Goal: Information Seeking & Learning: Understand process/instructions

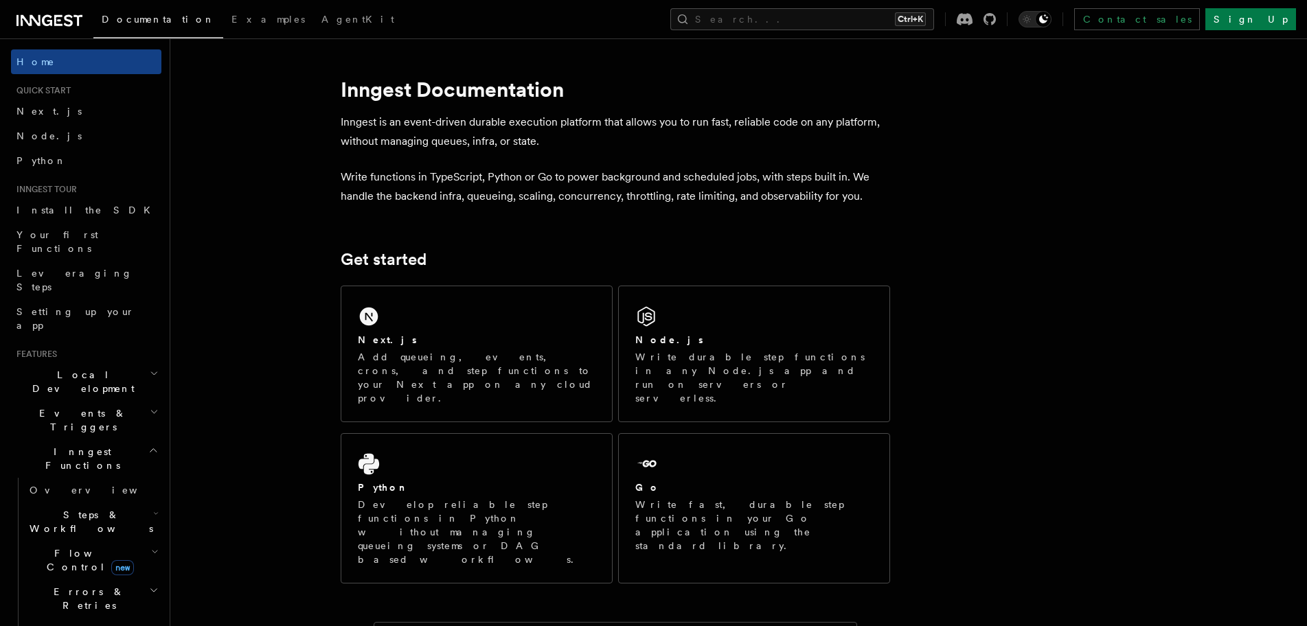
click at [34, 112] on span "Next.js" at bounding box center [48, 111] width 65 height 11
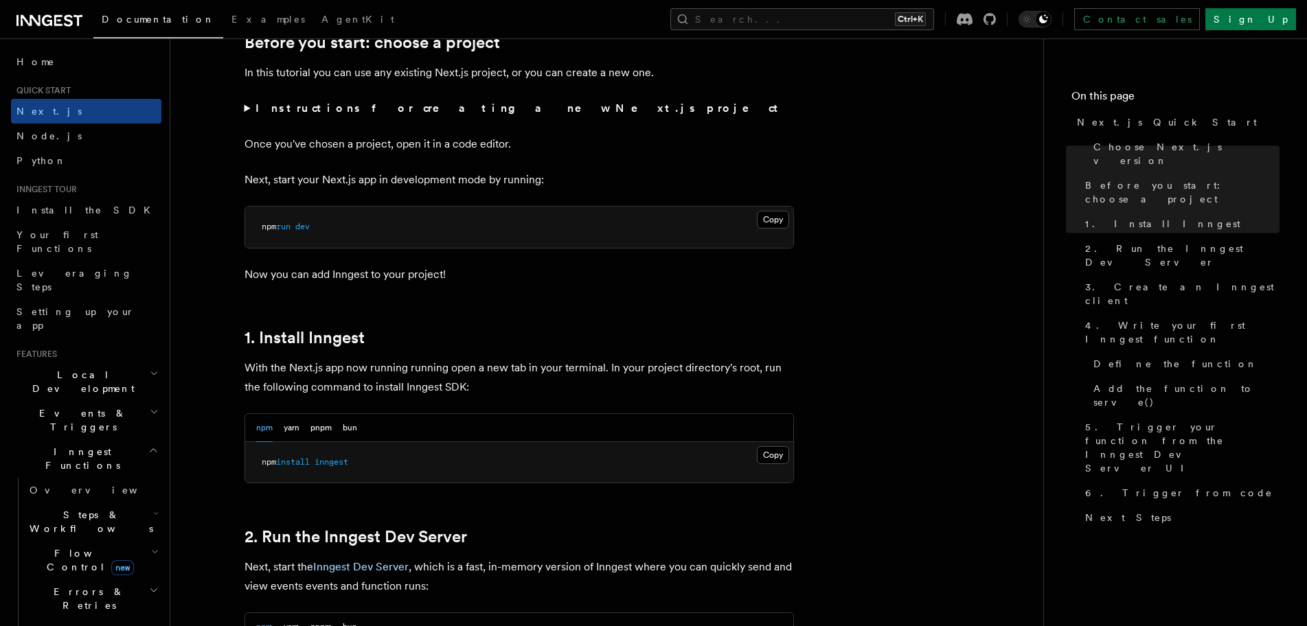
scroll to position [618, 0]
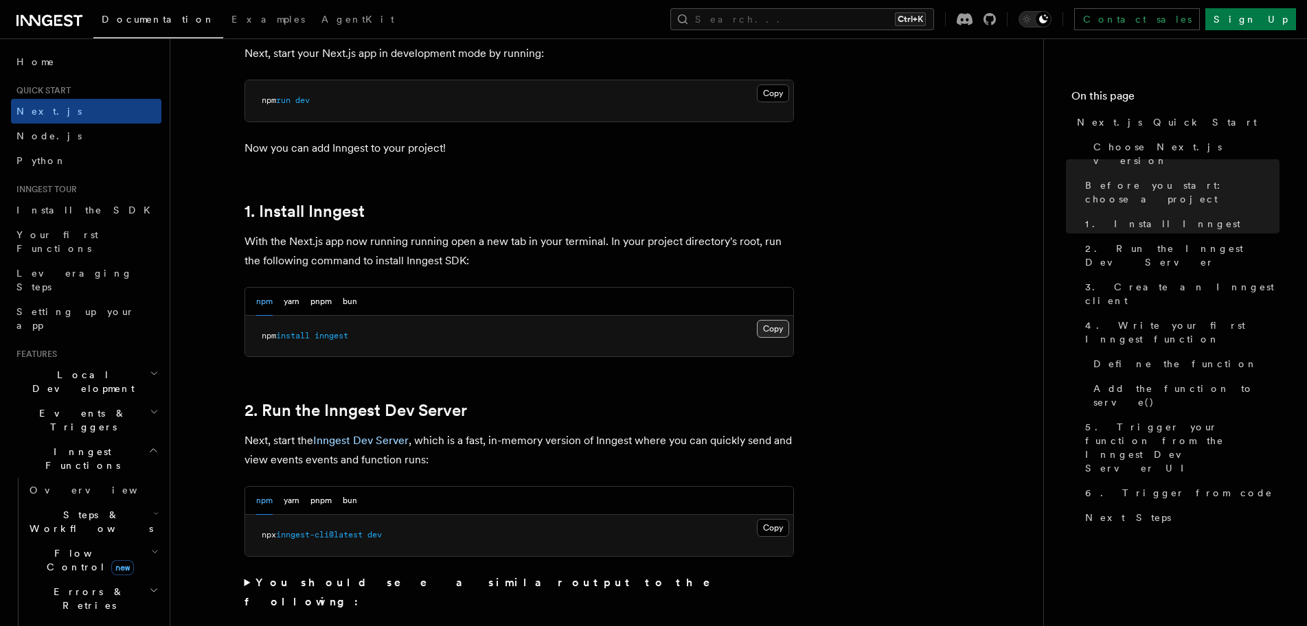
click at [767, 330] on button "Copy Copied" at bounding box center [773, 329] width 32 height 18
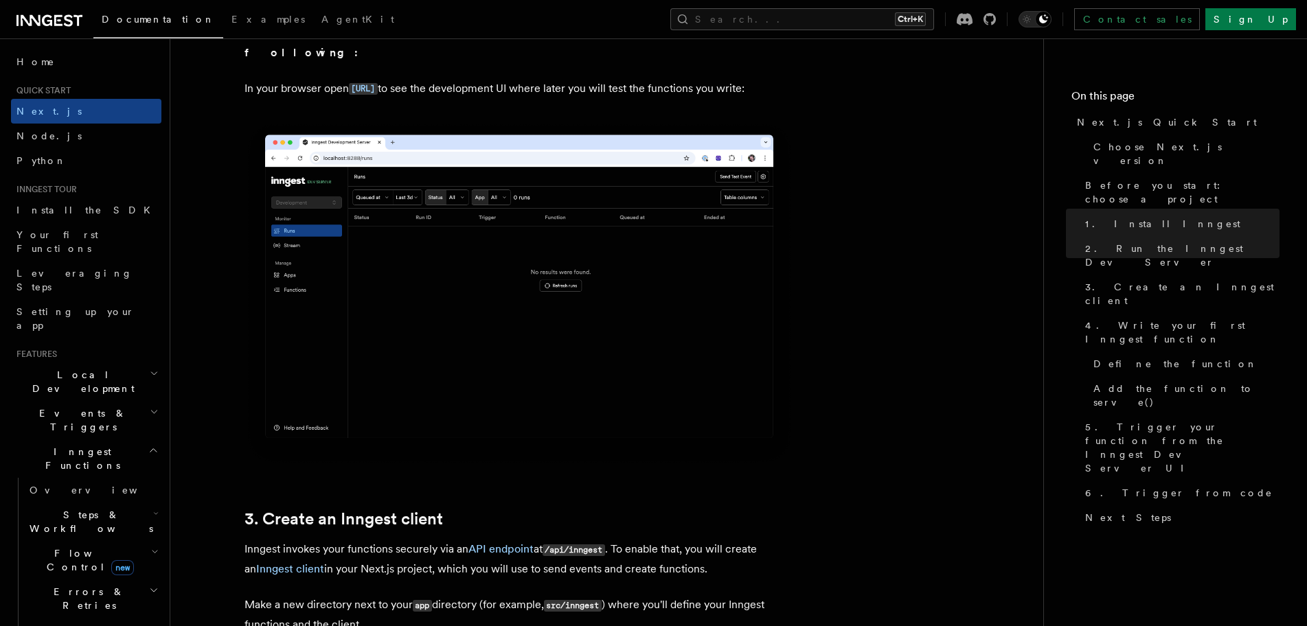
scroll to position [1511, 0]
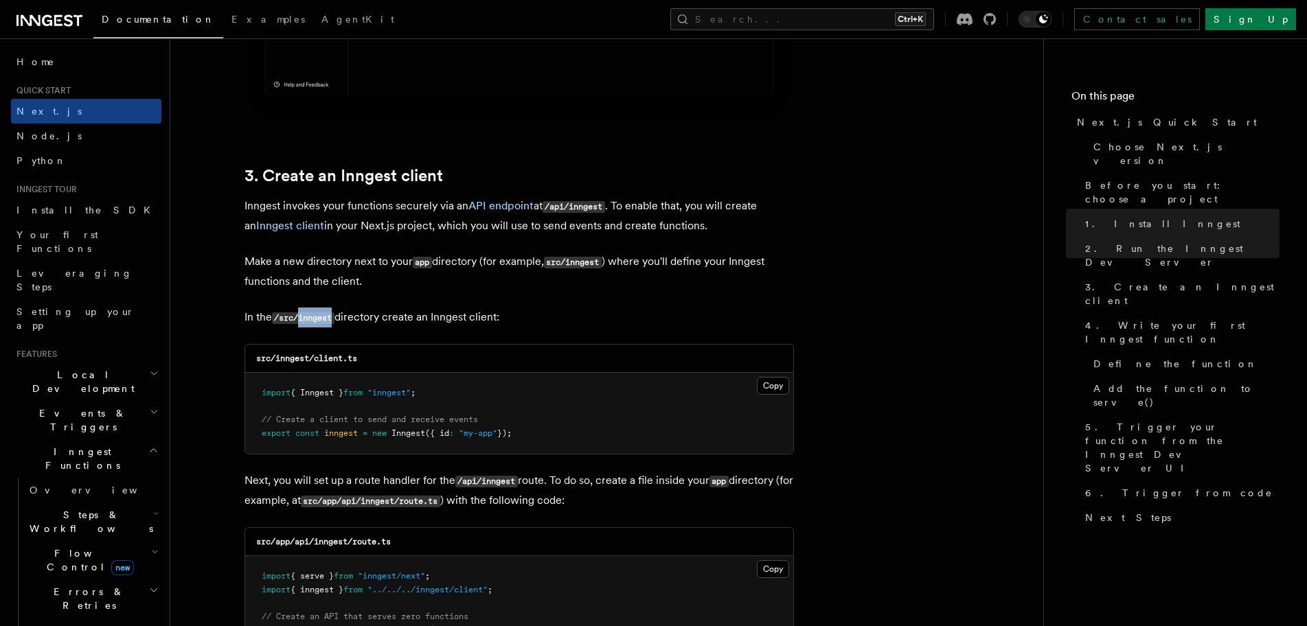
drag, startPoint x: 302, startPoint y: 319, endPoint x: 335, endPoint y: 323, distance: 33.2
click at [335, 323] on code "/src/inngest" at bounding box center [303, 319] width 63 height 12
copy code "inngest"
click at [779, 389] on button "Copy Copied" at bounding box center [773, 386] width 32 height 18
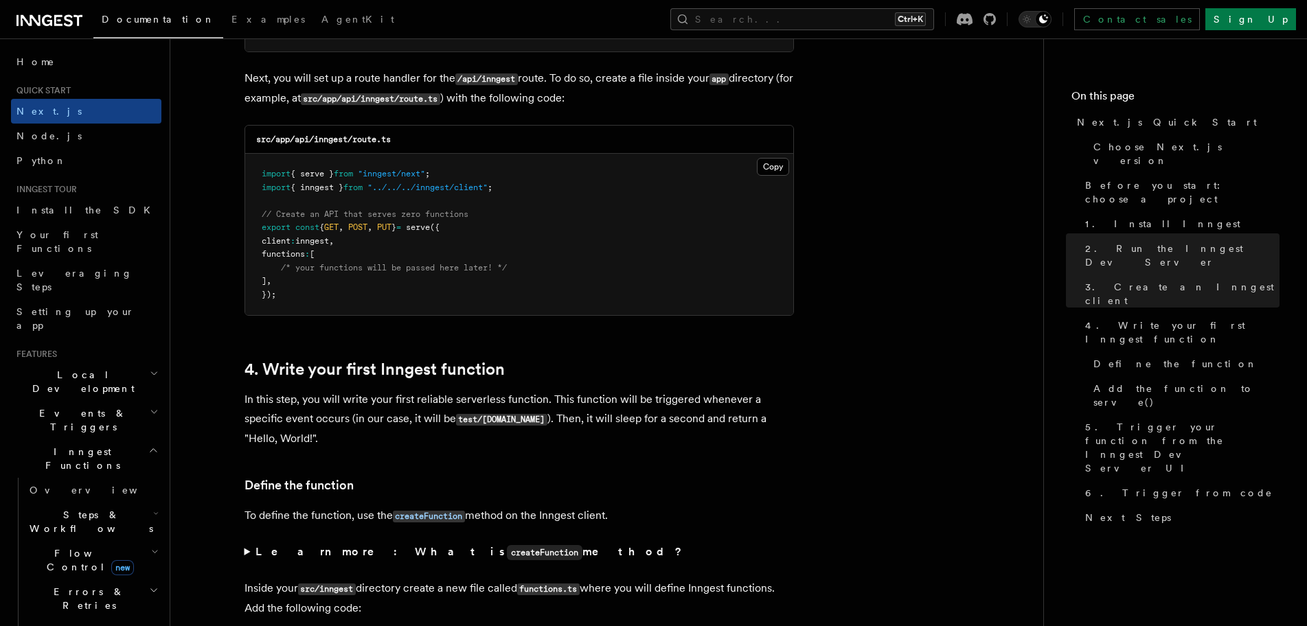
scroll to position [1855, 0]
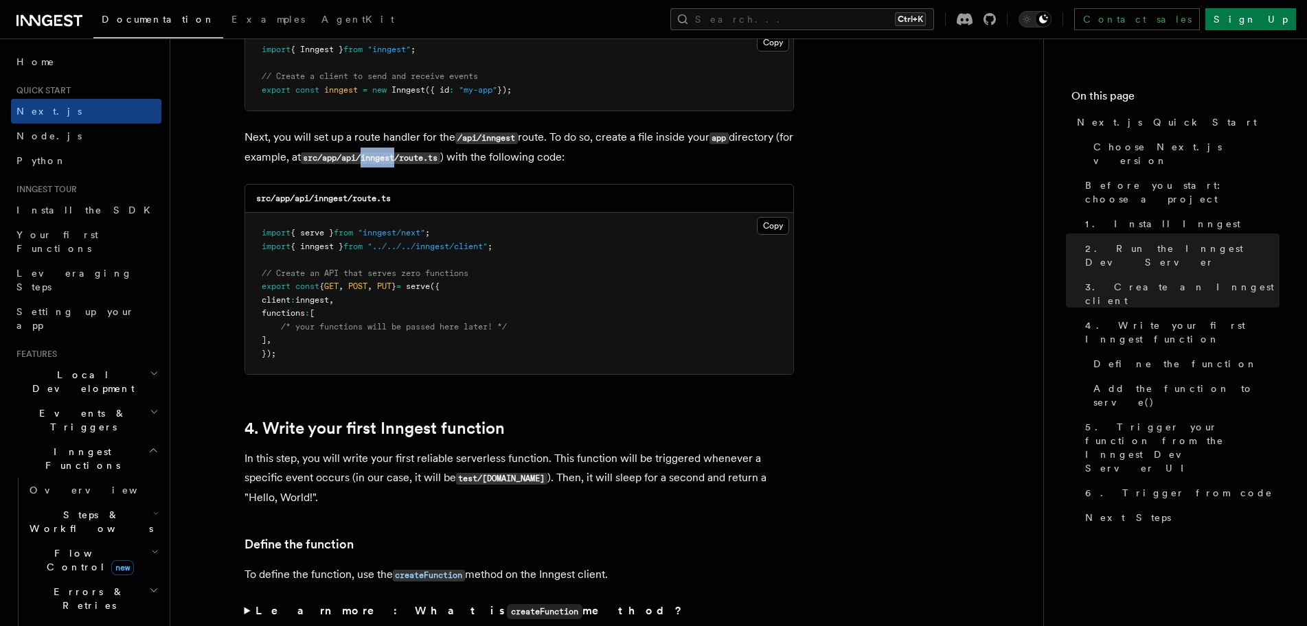
drag, startPoint x: 384, startPoint y: 158, endPoint x: 420, endPoint y: 157, distance: 35.7
click at [420, 157] on code "src/app/api/inngest/route.ts" at bounding box center [370, 158] width 139 height 12
copy code "inngest"
click at [771, 223] on button "Copy Copied" at bounding box center [773, 226] width 32 height 18
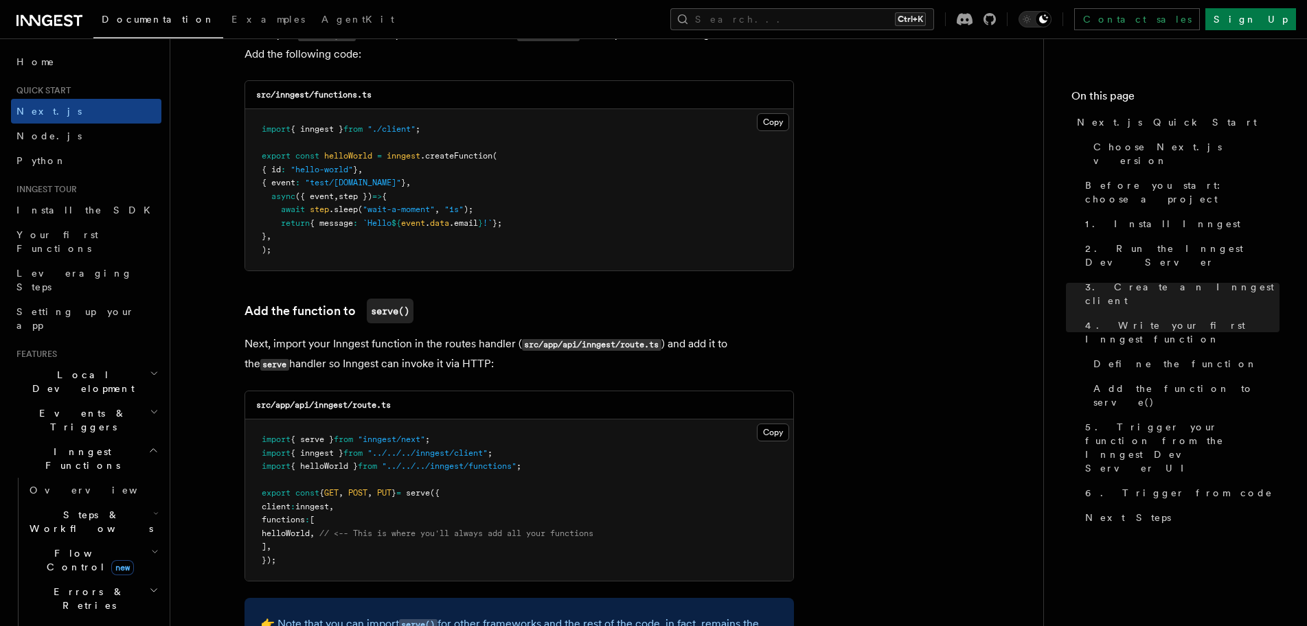
scroll to position [2404, 0]
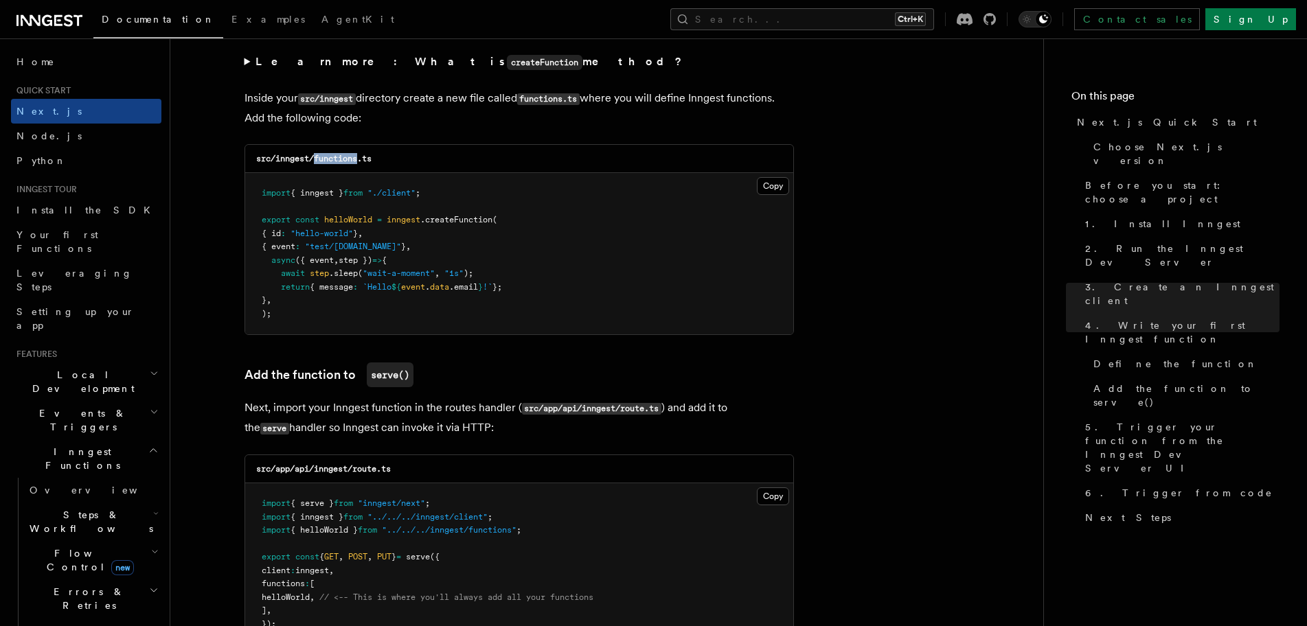
drag, startPoint x: 316, startPoint y: 161, endPoint x: 359, endPoint y: 164, distance: 43.4
click at [359, 164] on h3 "src/inngest/functions.ts" at bounding box center [313, 158] width 115 height 11
copy code "functions"
